Goal: Task Accomplishment & Management: Manage account settings

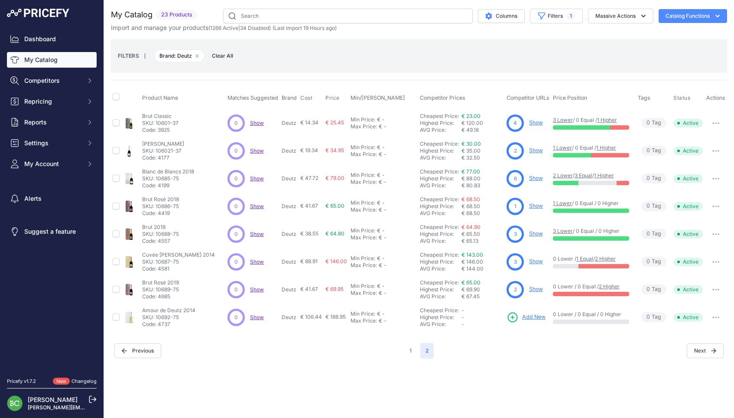
click at [558, 13] on button "Filters 1" at bounding box center [556, 16] width 53 height 15
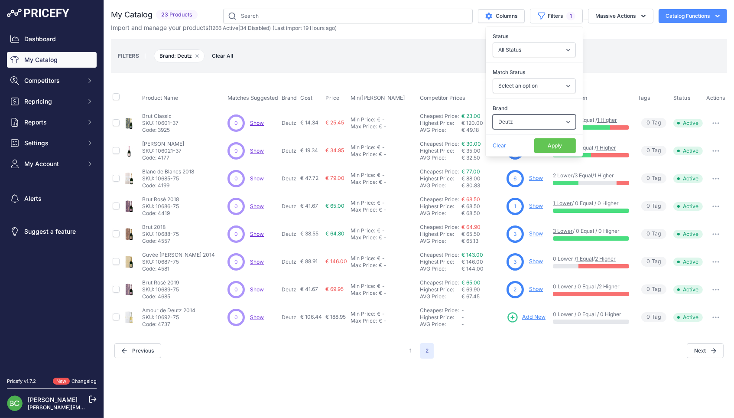
select select "[PERSON_NAME]"
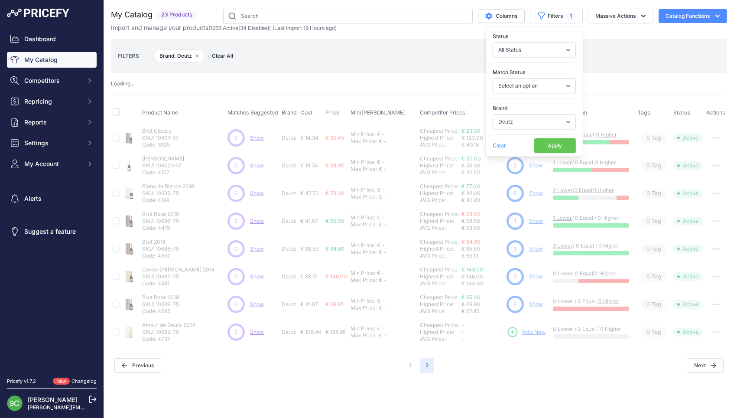
click at [419, 62] on div "FILTERS | Brand: Deutz Remove filter option Clear All" at bounding box center [419, 55] width 602 height 23
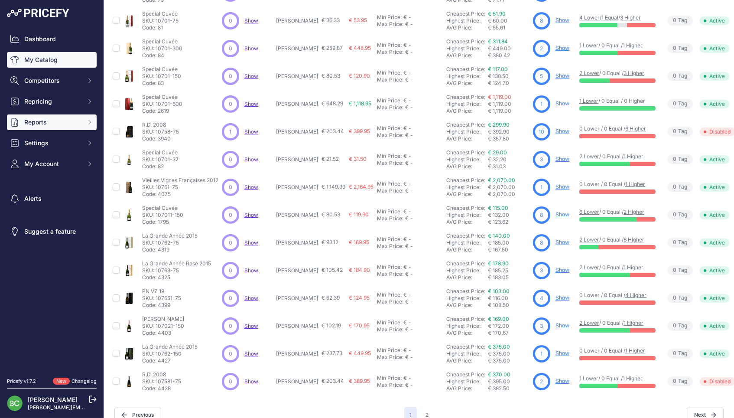
scroll to position [129, 0]
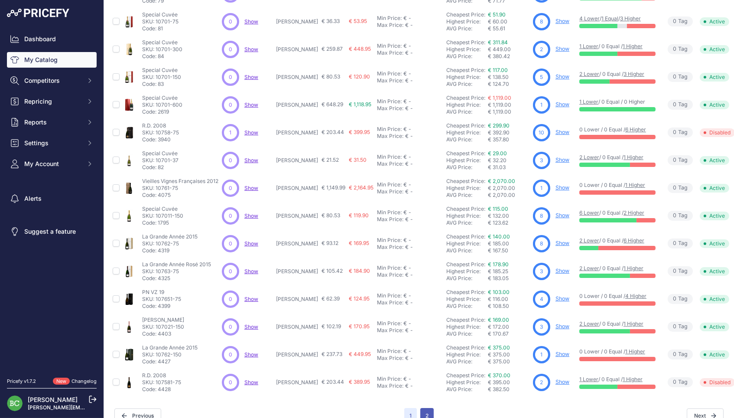
click at [429, 408] on button "2" at bounding box center [426, 416] width 13 height 16
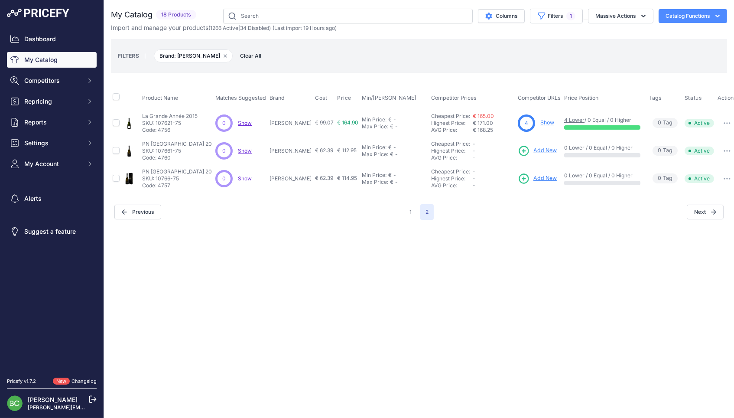
click at [284, 147] on p "[PERSON_NAME]" at bounding box center [291, 150] width 42 height 7
click at [290, 148] on p "[PERSON_NAME]" at bounding box center [291, 150] width 42 height 7
copy p "[PERSON_NAME]"
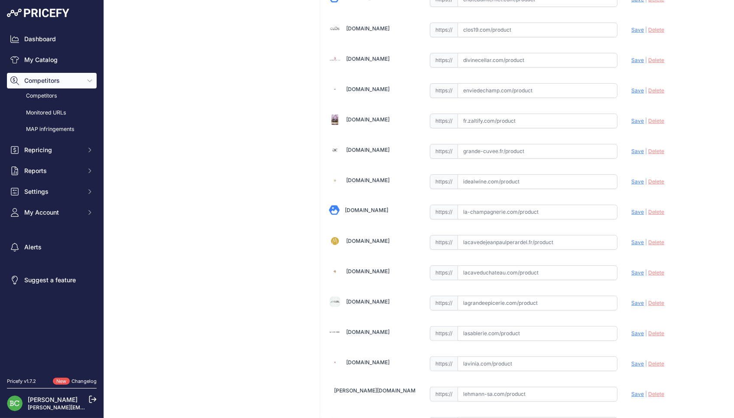
scroll to position [457, 0]
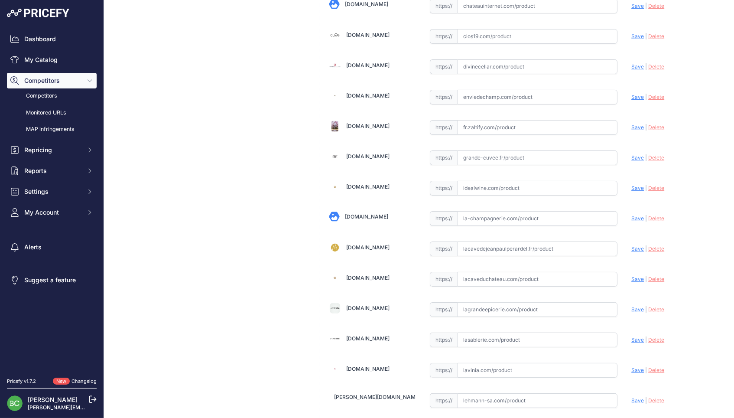
click at [491, 90] on input "text" at bounding box center [538, 97] width 160 height 15
paste input "https://www.enviedechamp.com/fr/champagne-bollinger/3246-pn-tx20-3052853084420.…"
click at [637, 94] on span "Save" at bounding box center [637, 97] width 13 height 7
type input "https://www.enviedechamp.com/fr/champagne-bollinger/3246-pn-tx20-3052853084420.…"
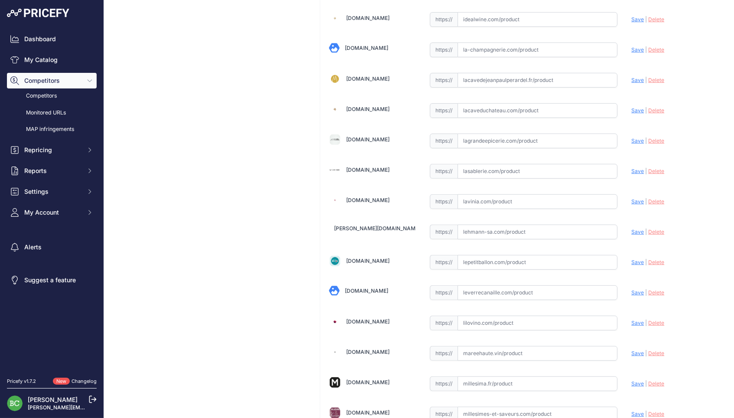
scroll to position [571, 0]
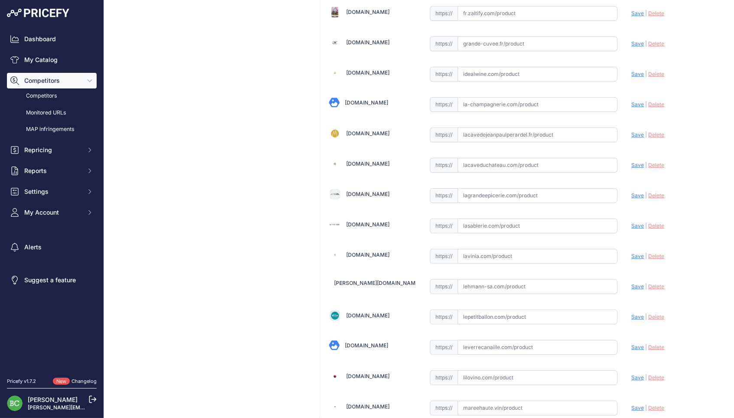
click at [476, 163] on input "text" at bounding box center [538, 165] width 160 height 15
click at [478, 163] on input "text" at bounding box center [538, 165] width 160 height 15
paste input "https://www.lacaveduchateau.com/champagne-bollinger-pn-tx20-blanc-wbolltx20b000…"
click at [637, 163] on span "Save" at bounding box center [637, 165] width 13 height 7
type input "https://www.lacaveduchateau.com/champagne-bollinger-pn-tx20-blanc-wbolltx20b000…"
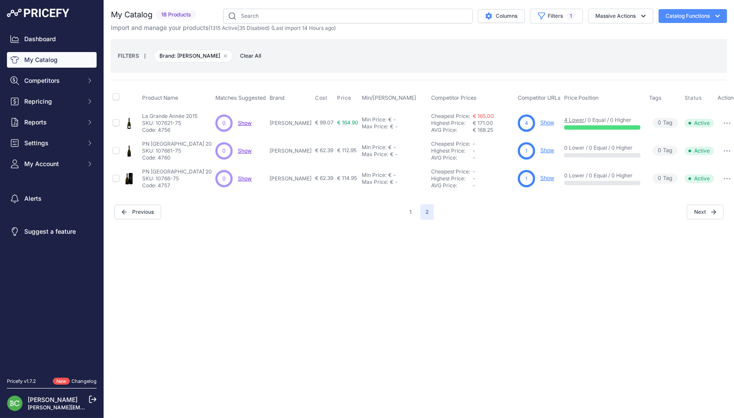
click at [389, 291] on div "Close You are not connected to the internet." at bounding box center [419, 209] width 630 height 418
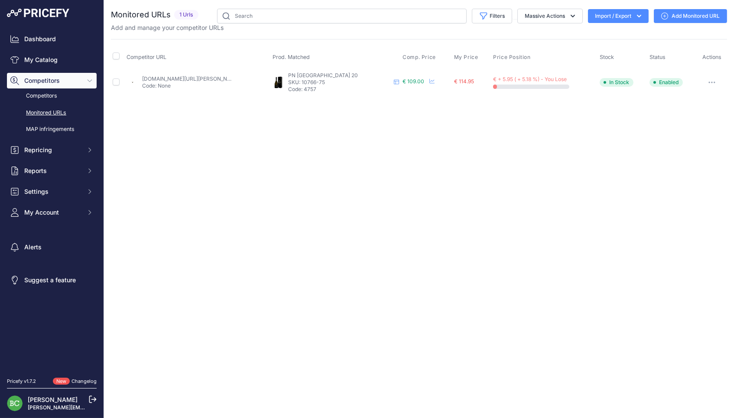
click at [702, 16] on link "Add Monitored URL" at bounding box center [690, 16] width 73 height 14
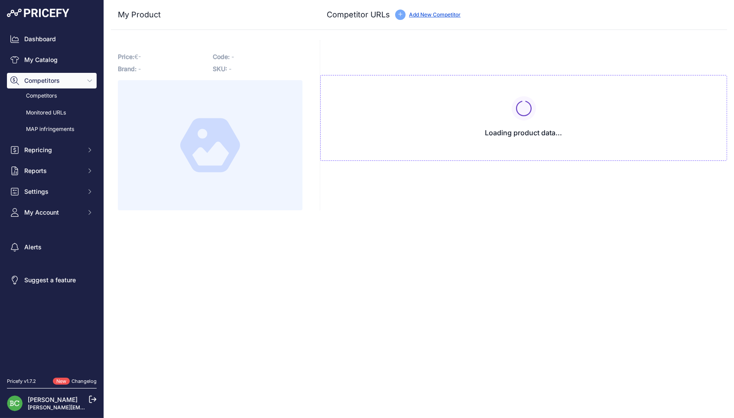
type input "www.enviedechamp.com/fr/champagne-bollinger/3246-pn-tx20-3052853084420.html?pri…"
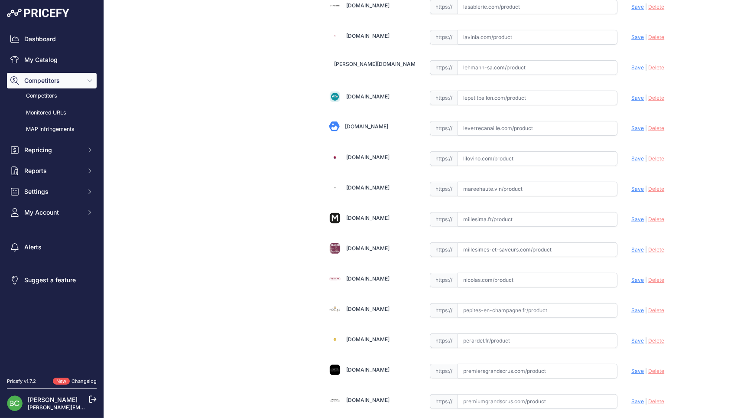
scroll to position [866, 0]
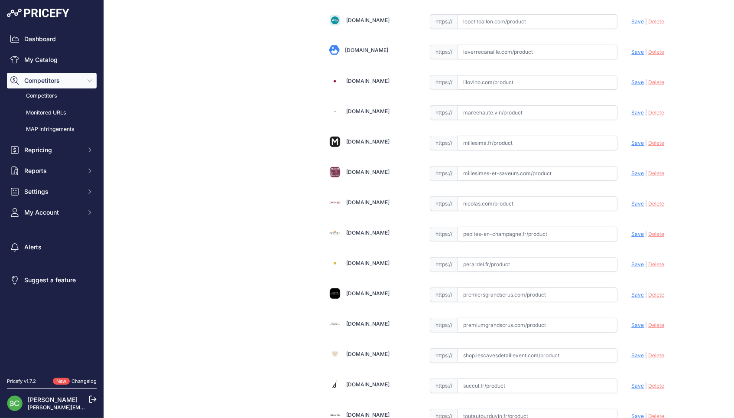
drag, startPoint x: 480, startPoint y: 153, endPoint x: 481, endPoint y: 143, distance: 10.9
click at [481, 142] on input "text" at bounding box center [538, 143] width 160 height 15
paste input "https://www.millesima.fr/champagne-bollinger-pn-tx20-blanc-de-noirs-brut-0000-c…"
click at [637, 140] on span "Save" at bounding box center [637, 143] width 13 height 7
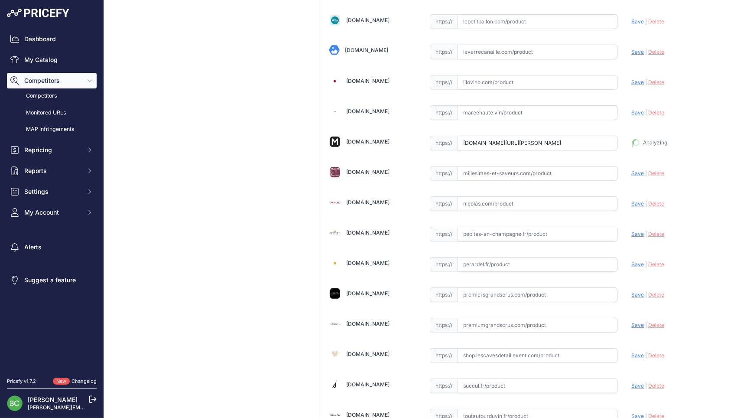
type input "https://www.millesima.fr/champagne-bollinger-pn-tx20-blanc-de-noirs-brut-0000-c…"
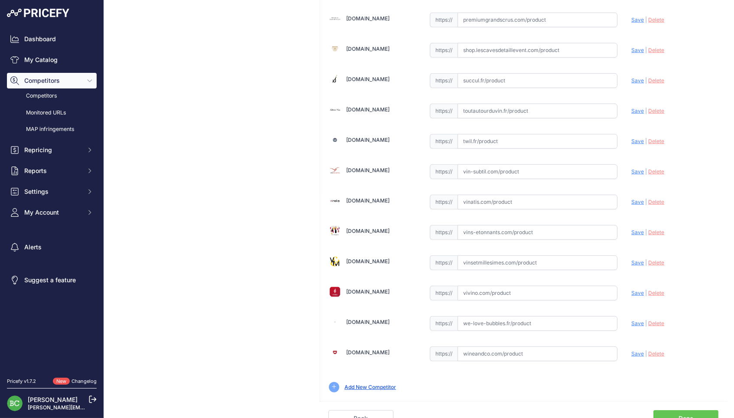
scroll to position [1171, 0]
click at [503, 195] on input "text" at bounding box center [538, 202] width 160 height 15
paste input "https://www.vinatis.com/78127-champagne-bollinger-pn-tx20-etui"
click at [636, 199] on span "Save" at bounding box center [637, 202] width 13 height 7
type input "https://www.vinatis.com/78127-champagne-bollinger-pn-tx20-etui?prirule_jdsnikfk…"
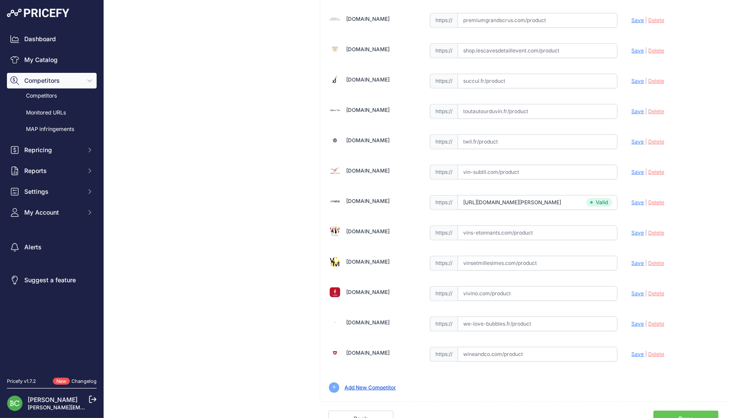
click at [503, 319] on input "text" at bounding box center [538, 323] width 160 height 15
paste input "https://we-love-bubbles.fr/champagne-bollinger-pn-tx-20"
click at [635, 320] on span "Save" at bounding box center [637, 323] width 13 height 7
type input "https://we-love-bubbles.fr/champagne-bollinger-pn-tx-20?prirule_jdsnikfkfjsd=26…"
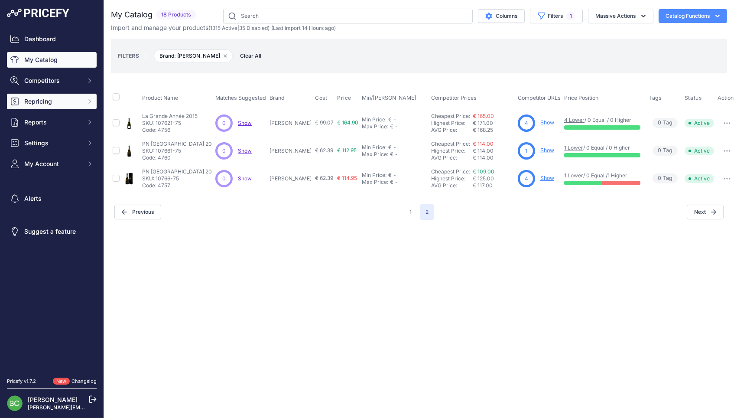
click at [42, 109] on button "Repricing" at bounding box center [52, 102] width 90 height 16
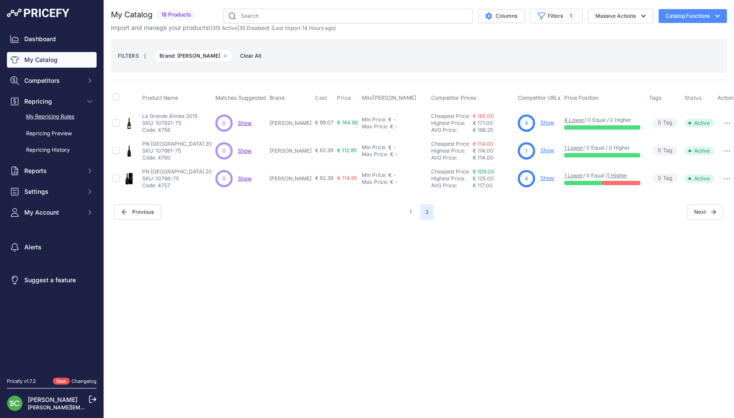
click at [42, 122] on link "My Repricing Rules" at bounding box center [52, 116] width 90 height 15
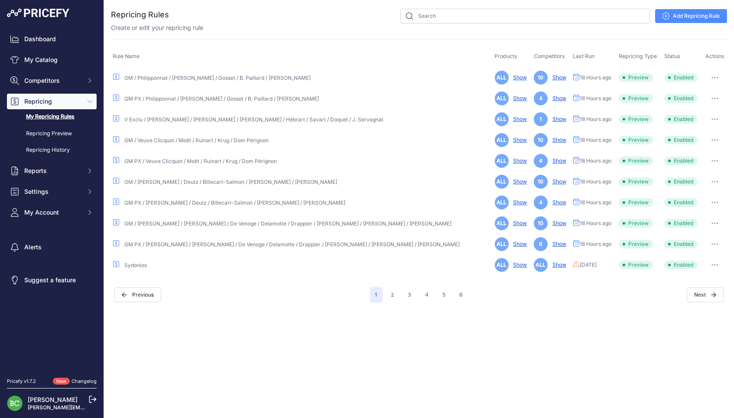
click at [170, 182] on link "GM / [PERSON_NAME] / Deutz / Billecart-Salmon / [PERSON_NAME] / [PERSON_NAME]" at bounding box center [230, 182] width 213 height 7
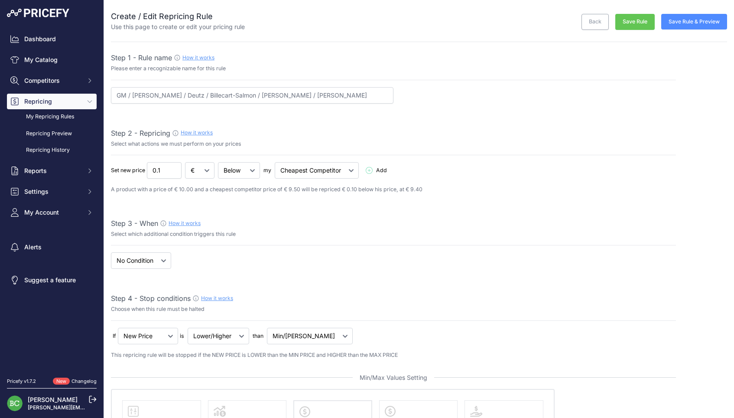
select select "percentage"
select select "7"
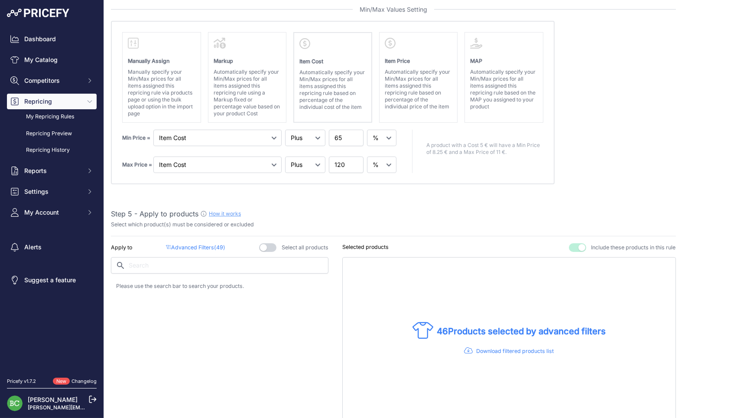
scroll to position [375, 0]
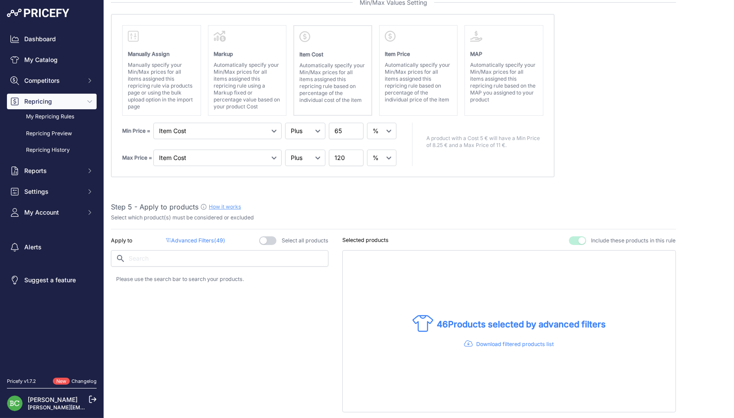
click at [192, 237] on p "Advanced Filters ( 49 )" at bounding box center [195, 241] width 59 height 8
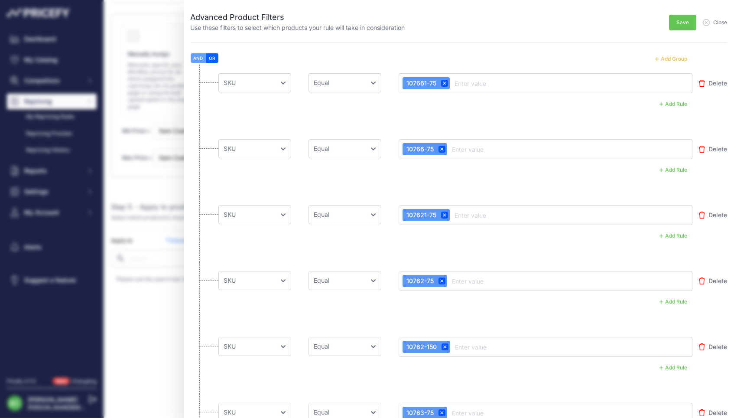
drag, startPoint x: 717, startPoint y: 21, endPoint x: 710, endPoint y: 21, distance: 6.9
click at [717, 21] on span "Close" at bounding box center [720, 22] width 14 height 7
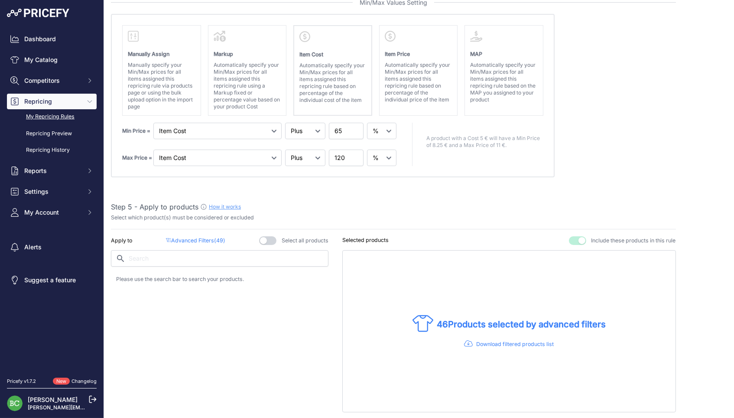
click at [50, 124] on link "My Repricing Rules" at bounding box center [52, 116] width 90 height 15
